Goal: Check status: Check status

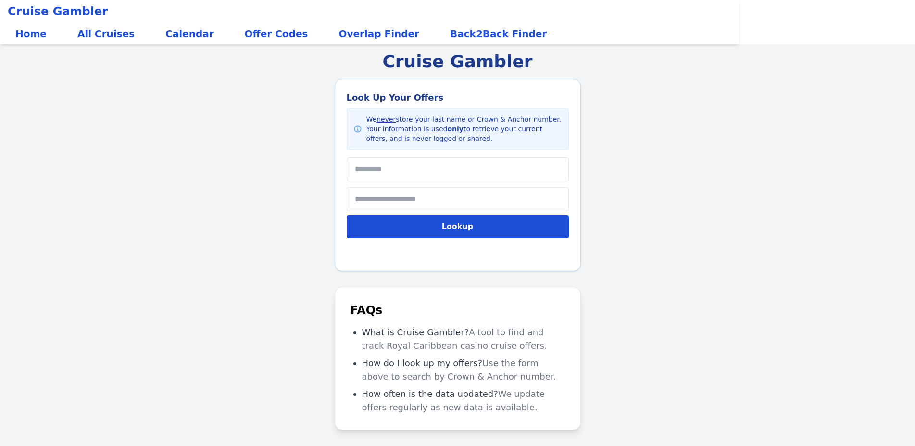
click at [435, 156] on div "Look Up Your Offers We never store your last name or Crown & Anchor number. You…" at bounding box center [458, 167] width 222 height 153
click at [434, 157] on div "Look Up Your Offers We never store your last name or Crown & Anchor number. You…" at bounding box center [458, 167] width 222 height 153
click at [428, 164] on input "text" at bounding box center [458, 169] width 222 height 24
click at [427, 164] on input "text" at bounding box center [458, 169] width 222 height 24
type input "****"
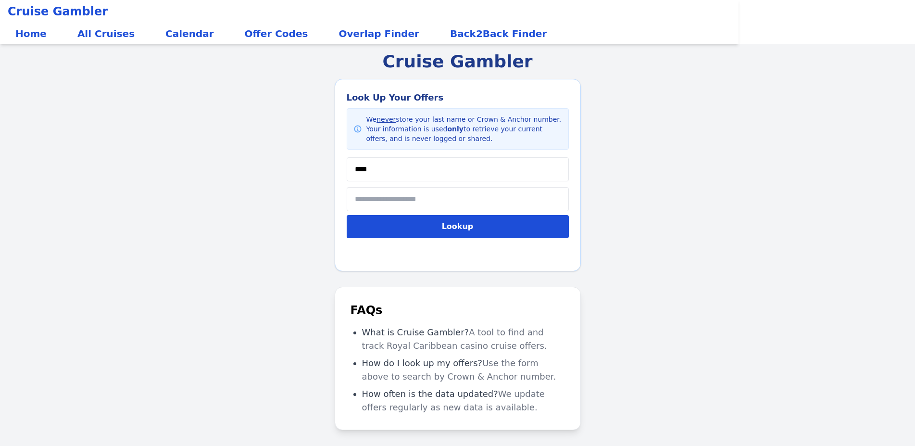
click at [417, 197] on input "text" at bounding box center [458, 199] width 222 height 24
click at [417, 198] on input "text" at bounding box center [458, 199] width 222 height 24
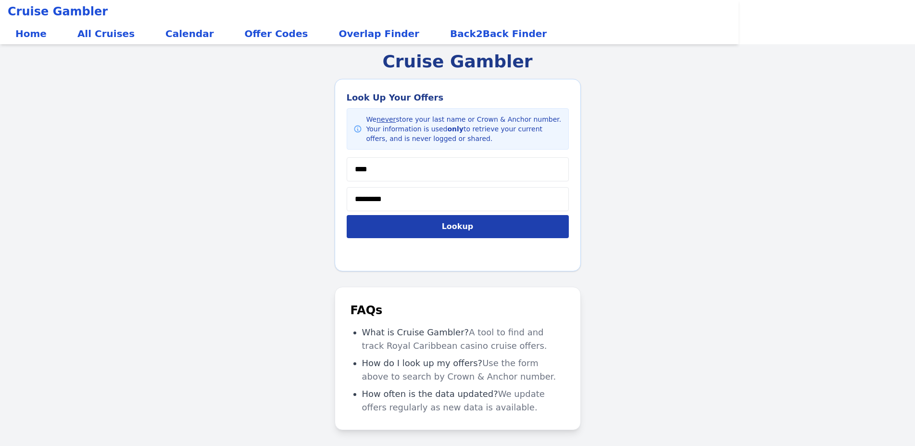
type input "*********"
click at [422, 224] on button "Lookup" at bounding box center [458, 226] width 222 height 23
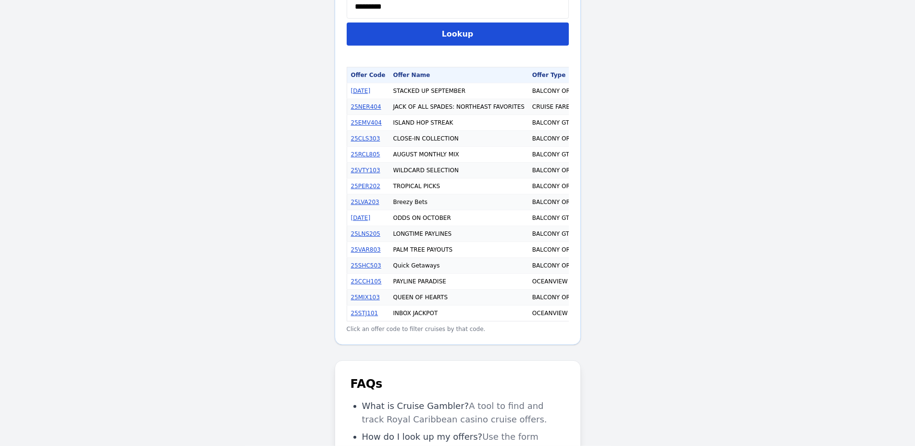
scroll to position [278, 0]
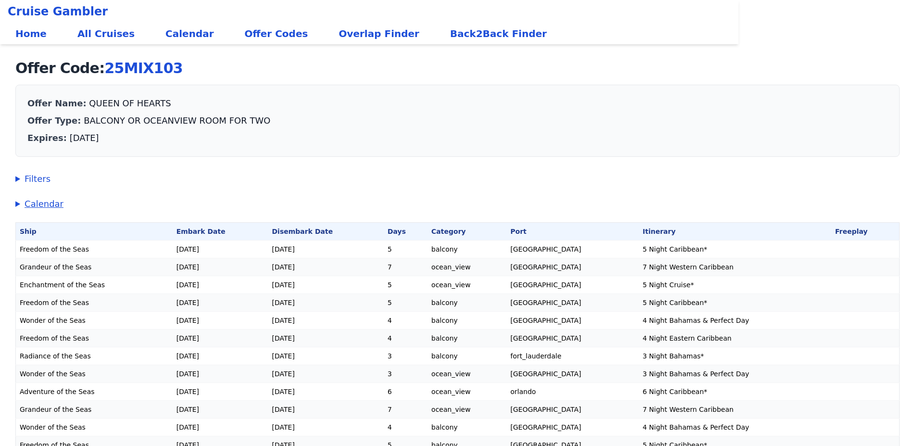
click at [17, 199] on summary "Calendar" at bounding box center [457, 203] width 884 height 13
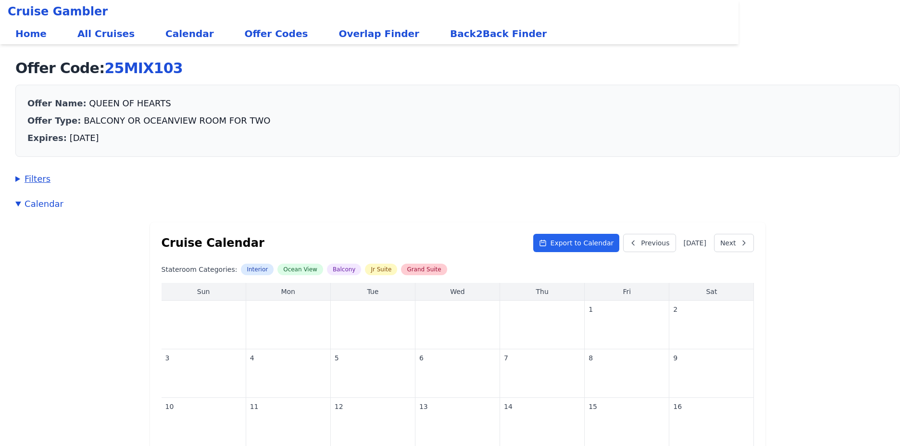
click at [20, 184] on summary "Filters" at bounding box center [457, 178] width 884 height 13
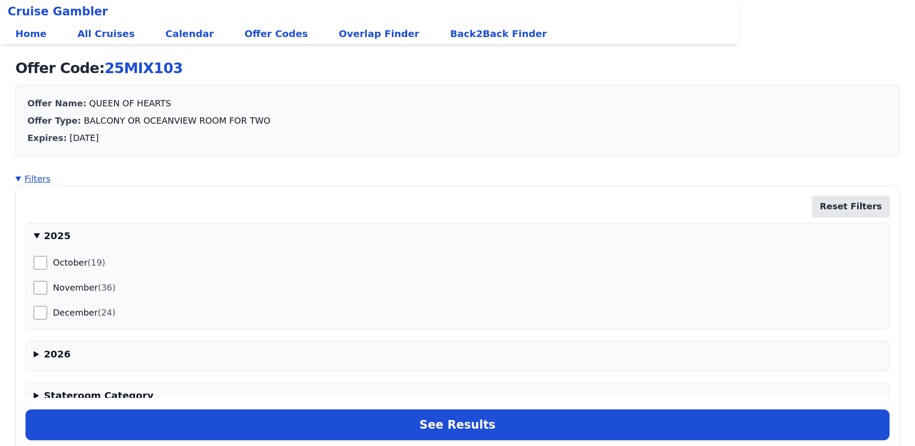
click at [16, 182] on summary "Filters" at bounding box center [457, 178] width 884 height 13
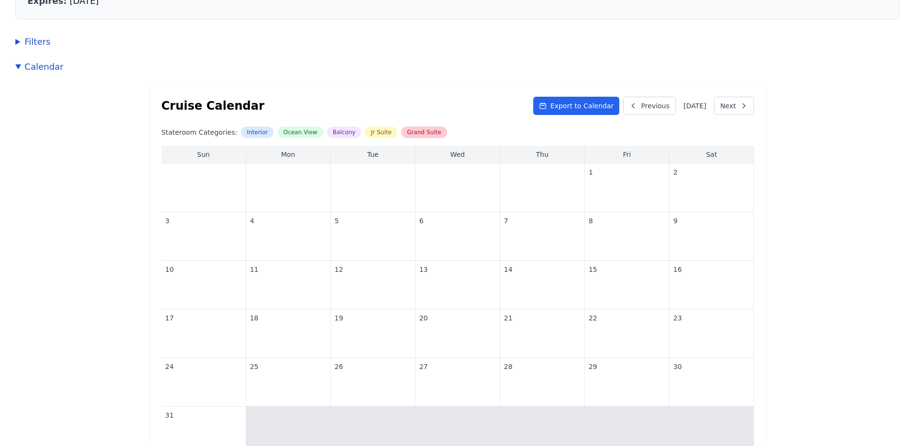
scroll to position [196, 0]
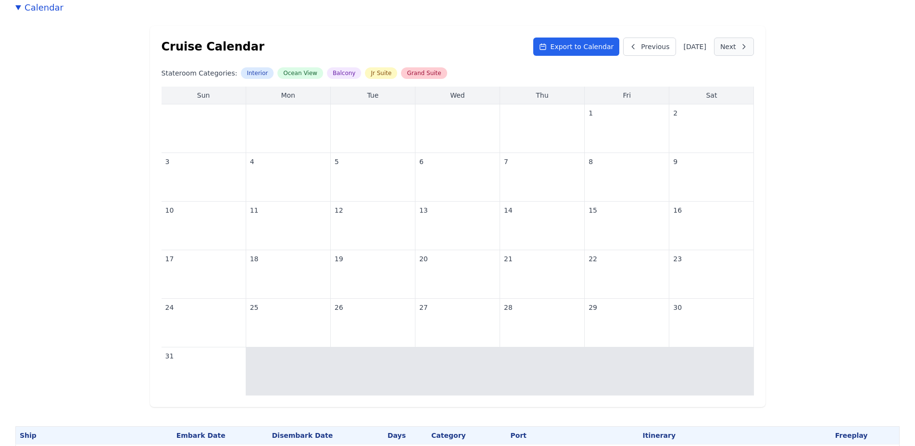
click at [727, 44] on button "Next" at bounding box center [734, 47] width 40 height 18
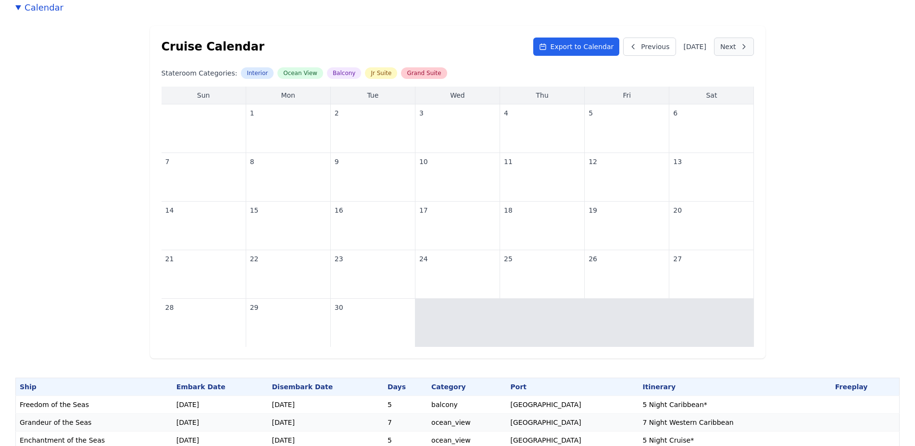
click at [727, 44] on button "Next" at bounding box center [734, 47] width 40 height 18
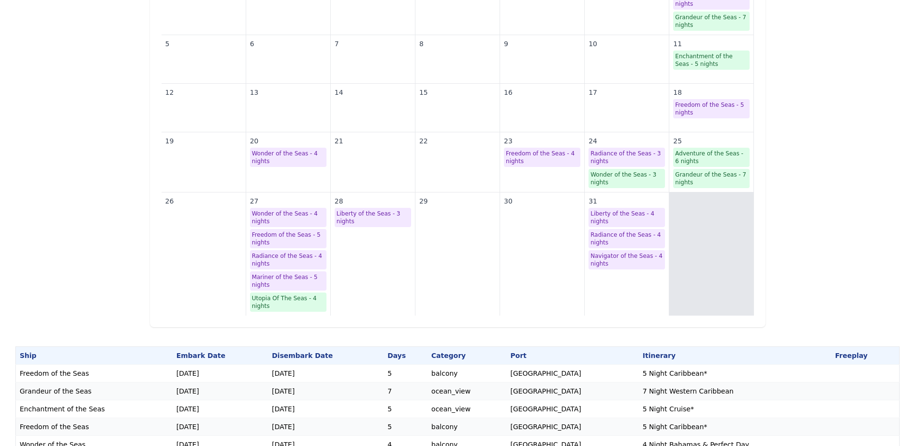
scroll to position [343, 0]
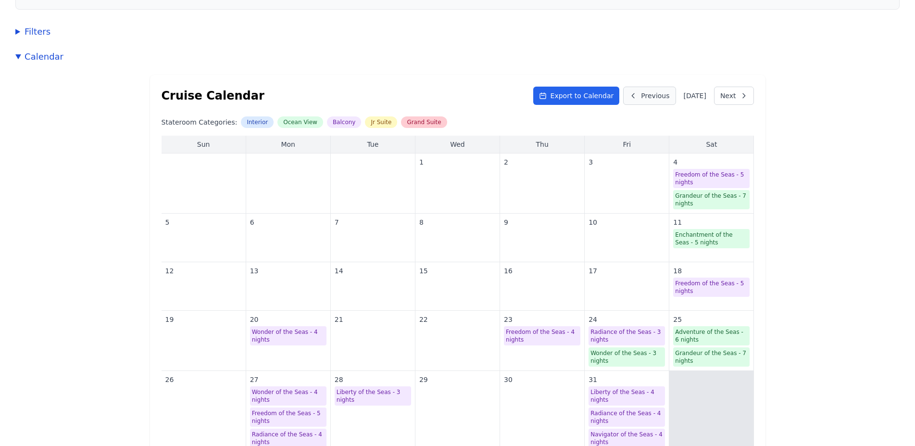
click at [633, 90] on button "Previous" at bounding box center [649, 96] width 52 height 18
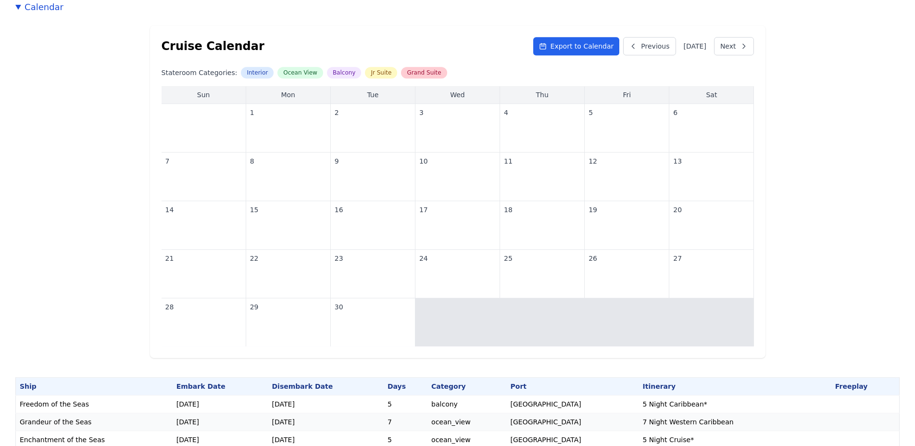
scroll to position [196, 0]
click at [725, 48] on button "Next" at bounding box center [734, 47] width 40 height 18
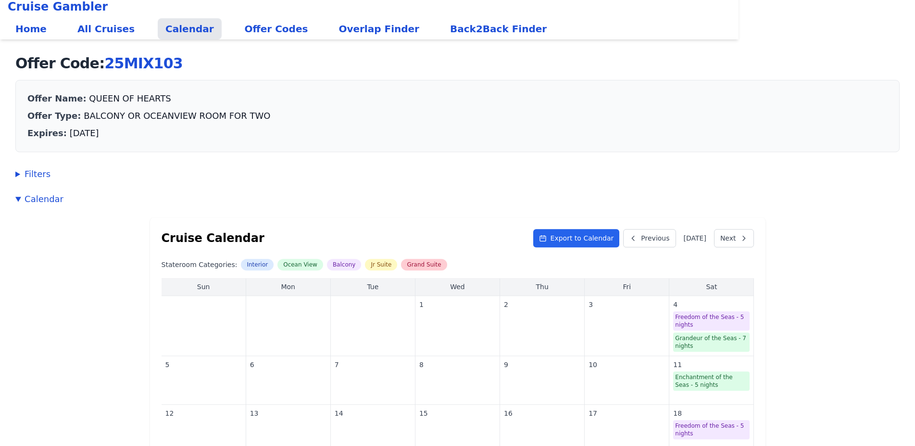
scroll to position [0, 0]
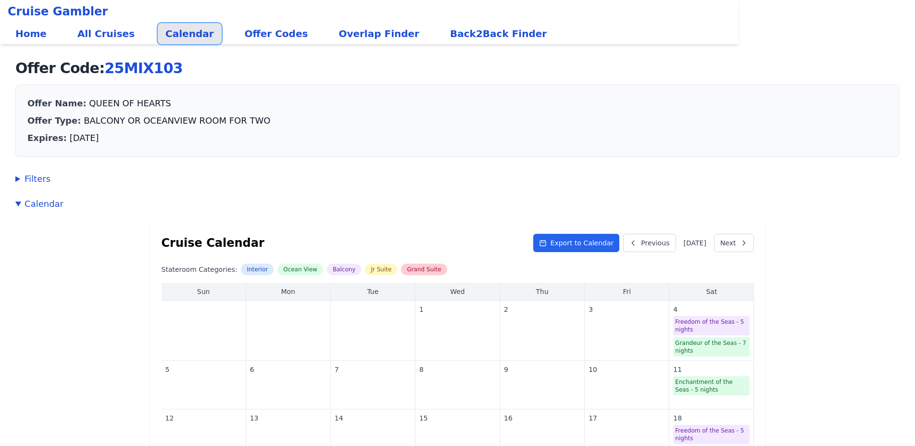
click at [177, 38] on link "Calendar" at bounding box center [190, 33] width 64 height 21
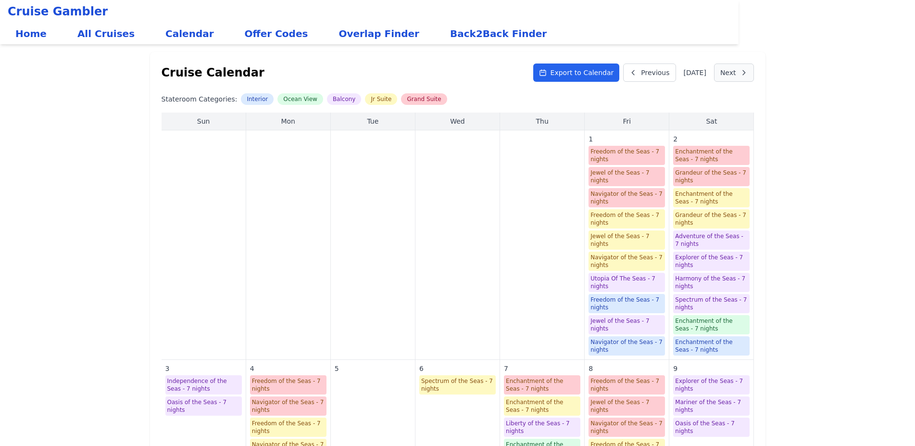
click at [742, 71] on icon at bounding box center [744, 73] width 8 height 8
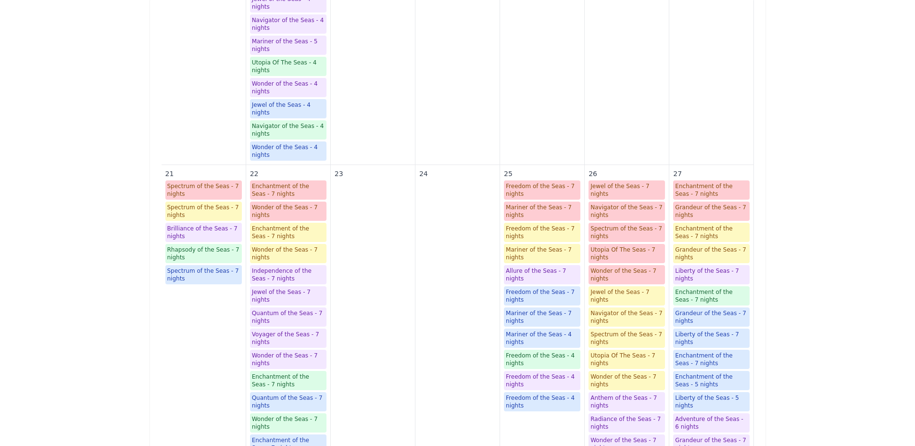
scroll to position [1619, 0]
